Goal: Information Seeking & Learning: Understand process/instructions

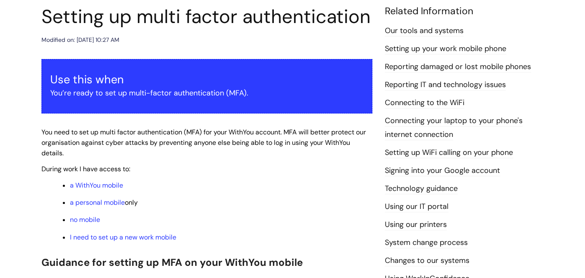
scroll to position [100, 0]
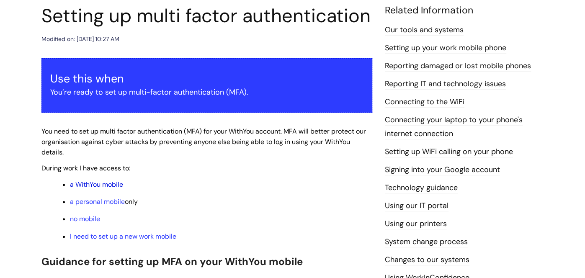
click at [103, 185] on link "a WithYou mobile" at bounding box center [96, 184] width 53 height 9
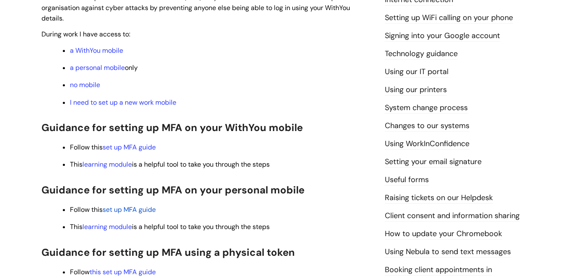
scroll to position [251, 0]
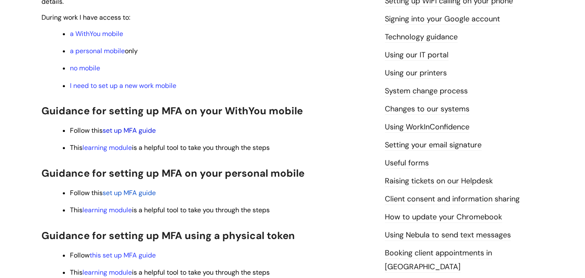
click at [140, 131] on link "set up MFA guide" at bounding box center [129, 130] width 53 height 9
click at [136, 132] on link "set up MFA guide" at bounding box center [129, 130] width 53 height 9
click at [137, 134] on link "set up MFA guide" at bounding box center [129, 130] width 53 height 9
click at [136, 133] on link "set up MFA guide" at bounding box center [129, 130] width 53 height 9
click at [124, 130] on link "set up MFA guide" at bounding box center [129, 130] width 53 height 9
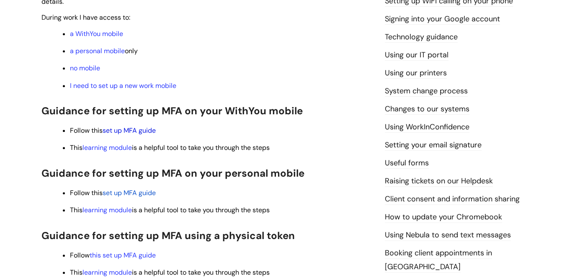
click at [126, 130] on link "set up MFA guide" at bounding box center [129, 130] width 53 height 9
click at [112, 35] on link "a WithYou mobile" at bounding box center [96, 33] width 53 height 9
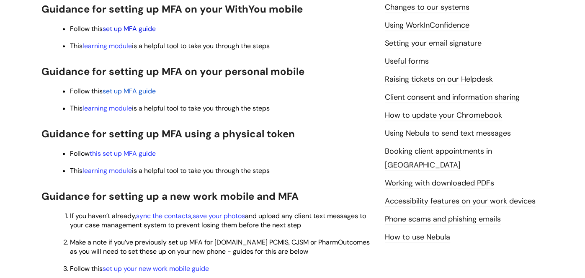
click at [121, 31] on link "set up MFA guide" at bounding box center [129, 28] width 53 height 9
click at [120, 112] on link "learning module" at bounding box center [107, 108] width 49 height 9
